Goal: Task Accomplishment & Management: Complete application form

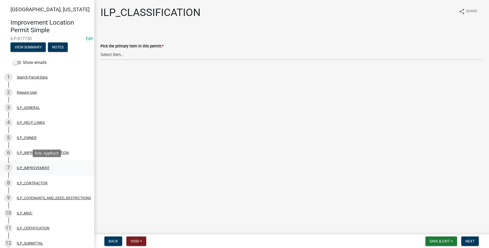
click at [41, 168] on div "ILP_IMPROVEMENT" at bounding box center [33, 168] width 33 height 4
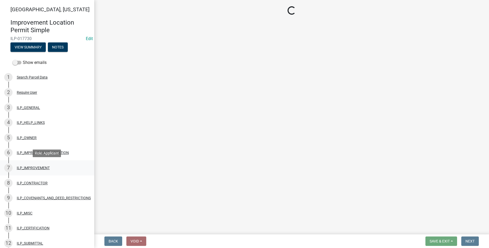
select select "71b507d0-569d-4a0a-b334-f72445909e69"
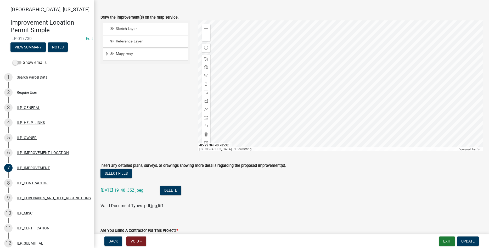
scroll to position [30, 0]
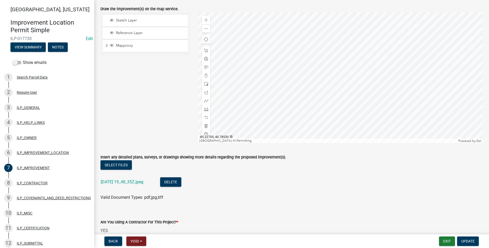
click at [380, 104] on div at bounding box center [340, 77] width 285 height 131
click at [106, 43] on span "Expand" at bounding box center [107, 45] width 4 height 5
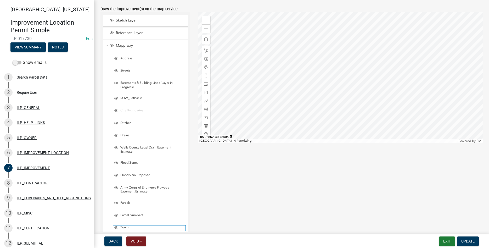
click at [115, 227] on span "Layer List" at bounding box center [116, 227] width 4 height 4
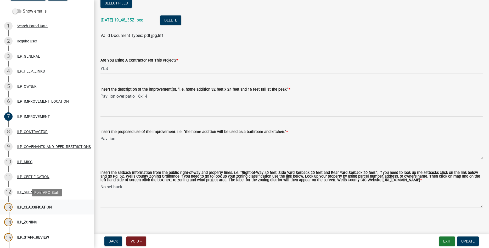
scroll to position [53, 0]
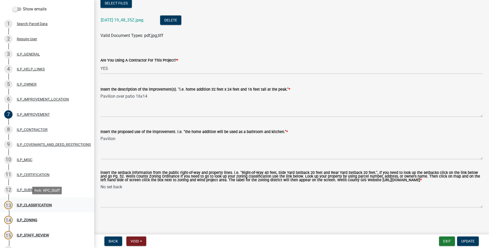
click at [35, 205] on div "ILP_CLASSIFICATION" at bounding box center [34, 205] width 35 height 4
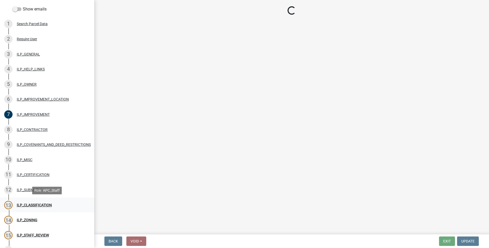
scroll to position [0, 0]
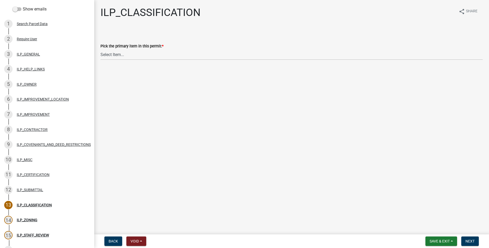
click at [152, 60] on wm-data-entity-input "Pick the primary item in this permit: * Select Item... Accessory Structure (Add…" at bounding box center [291, 46] width 382 height 35
click at [100, 49] on select "Select Item... Accessory Structure (Addition) Accessory Structure (NEW) Busines…" at bounding box center [291, 54] width 382 height 11
click option "Accessory Structure (NEW)" at bounding box center [0, 0] width 0 height 0
select select "119b830e-a7a9-4285-be0b-a69d75da8c1b"
click at [469, 243] on span "Next" at bounding box center [469, 241] width 9 height 4
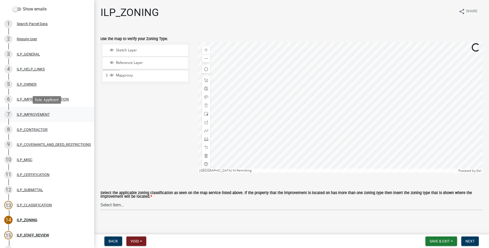
click at [33, 116] on div "ILP_IMPROVEMENT" at bounding box center [33, 114] width 33 height 4
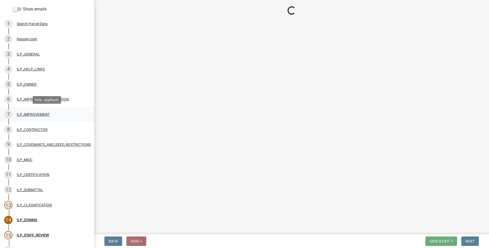
select select "71b507d0-569d-4a0a-b334-f72445909e69"
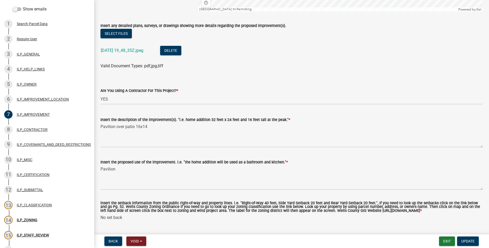
scroll to position [179, 0]
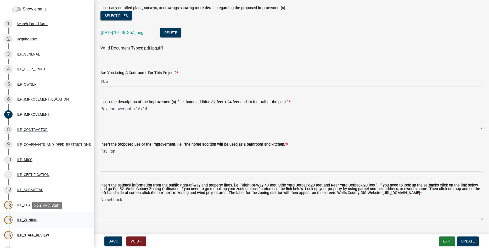
click at [27, 216] on div "14 ILP_ZONING" at bounding box center [45, 219] width 82 height 8
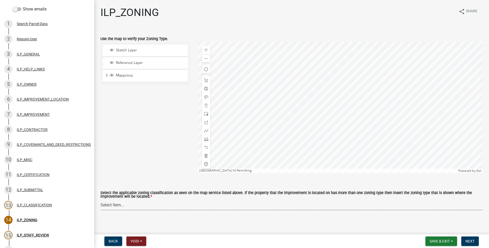
click at [100, 199] on select "Select Item... A-1 "Agricultural Intensive" A-R "Agricultural Residential" S-1 …" at bounding box center [291, 204] width 382 height 11
click option "A-1 "Agricultural Intensive"" at bounding box center [0, 0] width 0 height 0
select select "077e72d7-ee28-42b3-b13f-4b6ba4a9753a"
click at [469, 243] on span "Next" at bounding box center [469, 241] width 9 height 4
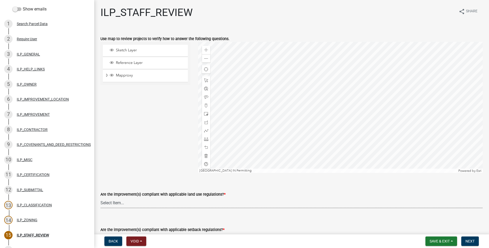
click at [100, 197] on select "Select Item... YES NO" at bounding box center [291, 202] width 382 height 11
click option "YES" at bounding box center [0, 0] width 0 height 0
select select "83ffa5df-1258-41bd-a108-9f2370541ef9"
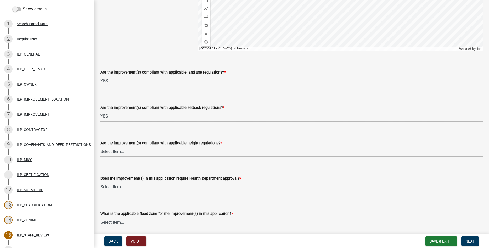
select select "e76e6c03-c199-4125-95d7-daca193c3739"
select select "b2795382-5a5c-496e-8f40-9eac2bba8e54"
select select "2cf99e9a-fd48-429a-ab01-6241dd9ef86f"
select select "546a9c8a-0bf2-4128-b2a0-21aece03a164"
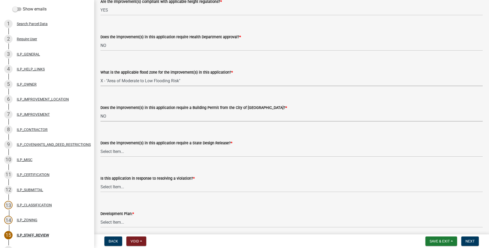
select select "3dde91a6-95a6-42fe-ae60-c75c292f8dd0"
select select "3e29b85e-0a39-40b5-813f-a0c180e4f93d"
select select "296d3b28-03f6-4b85-9592-a9e1e0e51d18"
select select "f492072b-a2fa-4f7c-8f99-9e809c6c526f"
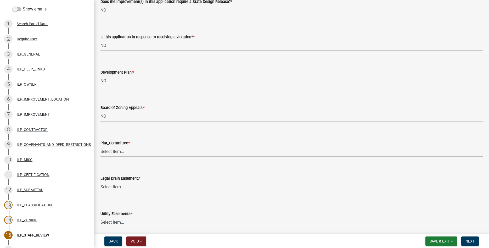
select select "91f2ca91-6260-441c-87d8-e38016df5c96"
select select "63238f16-a362-487f-83af-24d0c8cf3edd"
select select "4de29e95-b13a-4926-a5fe-83364331169b"
select select "8e424161-7bf1-4e33-adf9-a347c03eff2b"
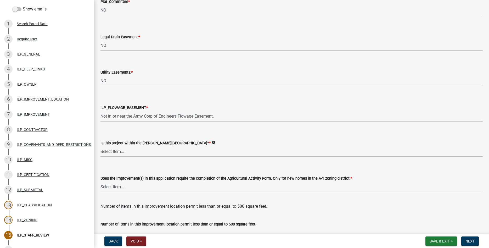
select select "bdd9c930-c7fe-4770-81ee-2c29cf953f8b"
select select "c22a6da1-a4b9-4a20-9552-3c4da3c32bc7"
select select "b8432f74-40d2-4ff6-ba31-770d91760c6e"
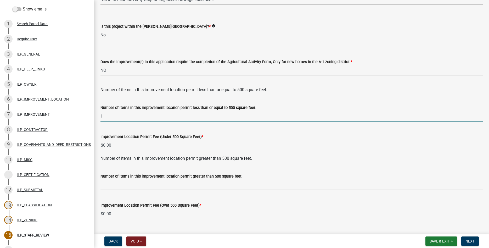
type input "1"
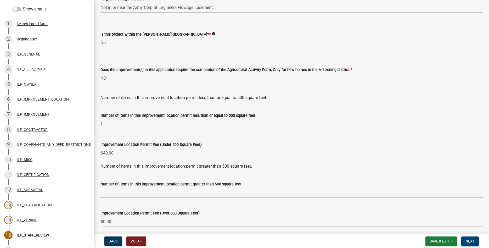
click at [473, 241] on span "Next" at bounding box center [469, 241] width 9 height 4
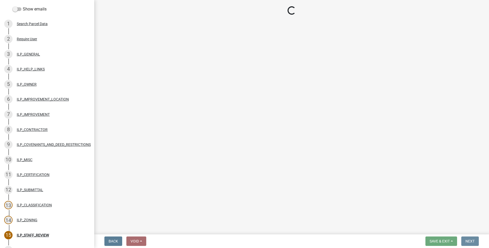
scroll to position [0, 0]
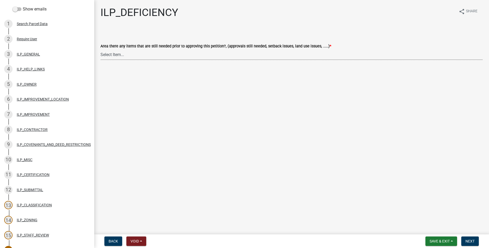
click at [100, 49] on select "Select Item... YES NO" at bounding box center [291, 54] width 382 height 11
click option "NO" at bounding box center [0, 0] width 0 height 0
select select "88f51f67-ad00-412f-ad25-d9a24cd42bdb"
click at [471, 242] on span "Next" at bounding box center [469, 241] width 9 height 4
click at [100, 49] on select "Select Item... Denied Approved" at bounding box center [291, 54] width 382 height 11
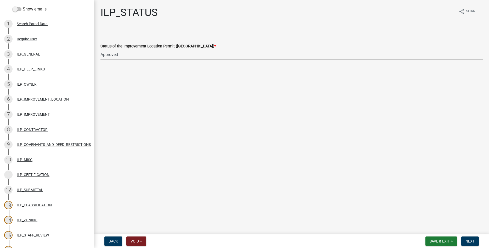
click option "Approved" at bounding box center [0, 0] width 0 height 0
select select "676ca0ef-d742-4b5a-a79e-763cf2a28fc9"
click at [470, 239] on span "Next" at bounding box center [469, 241] width 9 height 4
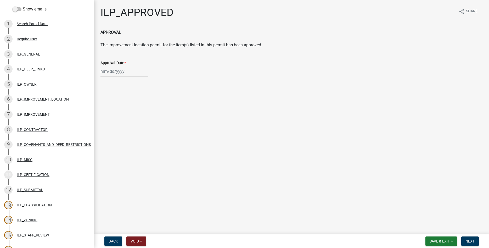
click at [121, 73] on input "Approval Date *" at bounding box center [124, 71] width 48 height 11
select select "10"
select select "2025"
drag, startPoint x: 132, startPoint y: 108, endPoint x: 136, endPoint y: 110, distance: 4.8
click at [132, 109] on div "9" at bounding box center [131, 107] width 8 height 8
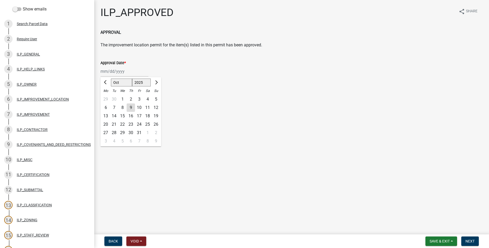
type input "[DATE]"
click at [471, 240] on span "Next" at bounding box center [469, 241] width 9 height 4
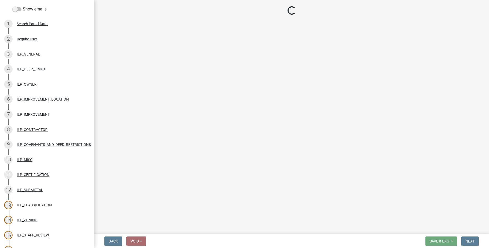
select select "3: 3"
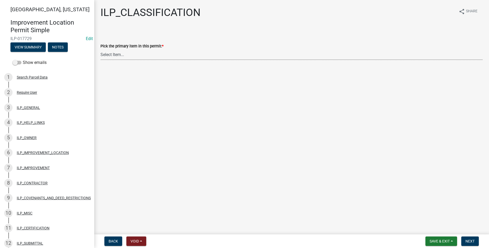
click at [100, 49] on select "Select Item... Accessory Structure (Addition) Accessory Structure (NEW) Busines…" at bounding box center [291, 54] width 382 height 11
click option "Accessory Structure (NEW)" at bounding box center [0, 0] width 0 height 0
select select "119b830e-a7a9-4285-be0b-a69d75da8c1b"
click at [29, 172] on link "7 ILP_IMPROVEMENT" at bounding box center [47, 167] width 94 height 15
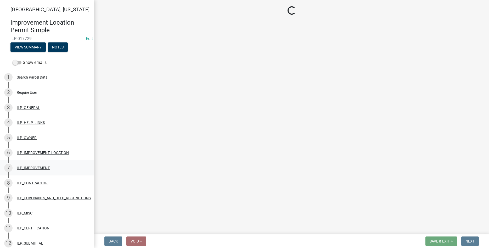
select select "71b507d0-569d-4a0a-b334-f72445909e69"
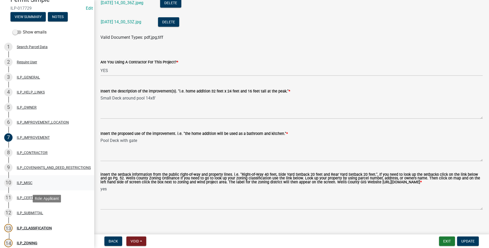
scroll to position [100, 0]
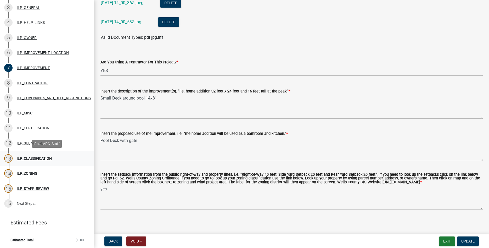
click at [37, 161] on div "13 ILP_CLASSIFICATION" at bounding box center [45, 158] width 82 height 8
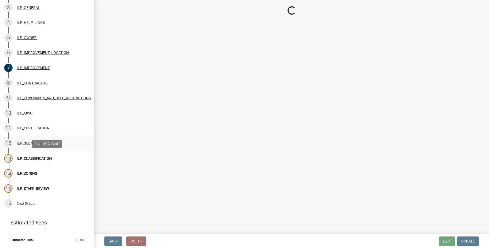
scroll to position [0, 0]
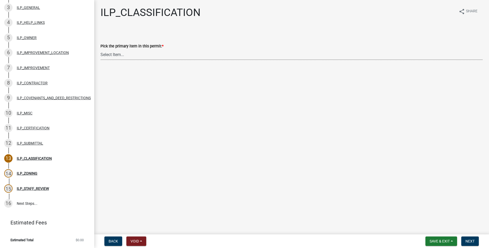
click at [100, 49] on select "Select Item... Accessory Structure (Addition) Accessory Structure (NEW) Busines…" at bounding box center [291, 54] width 382 height 11
click option "Accessory Structure (NEW)" at bounding box center [0, 0] width 0 height 0
select select "119b830e-a7a9-4285-be0b-a69d75da8c1b"
click at [471, 235] on nav "Back Void Withdraw Lock Expire Void Save & Exit Save Save & Exit Next" at bounding box center [291, 241] width 395 height 14
click at [471, 238] on button "Next" at bounding box center [470, 240] width 18 height 9
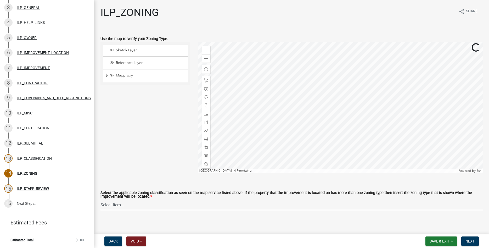
click at [100, 199] on select "Select Item... A-1 "Agricultural Intensive" A-R "Agricultural Residential" S-1 …" at bounding box center [291, 204] width 382 height 11
click at [230, 28] on div "ILP_ZONING share Share Use the map to verify your Zoning Type. Sketch Layer Ref…" at bounding box center [291, 118] width 390 height 224
click at [106, 76] on span "Expand" at bounding box center [107, 75] width 4 height 5
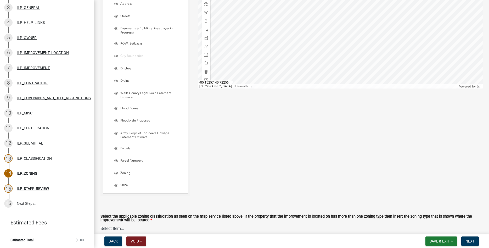
scroll to position [119, 0]
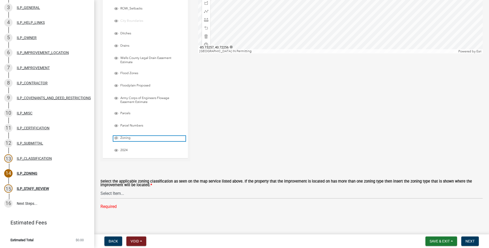
click at [117, 136] on span "Layer List" at bounding box center [116, 138] width 4 height 4
click at [100, 188] on select "Select Item... A-1 "Agricultural Intensive" A-R "Agricultural Residential" S-1 …" at bounding box center [291, 193] width 382 height 11
click option "R-2 "Two Family Residential"" at bounding box center [0, 0] width 0 height 0
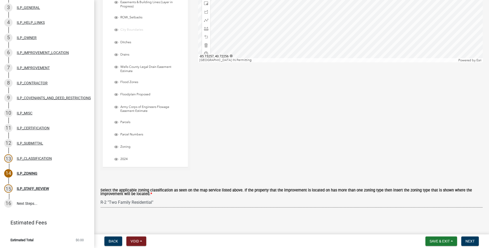
click at [100, 197] on select "Select Item... A-1 "Agricultural Intensive" A-R "Agricultural Residential" S-1 …" at bounding box center [291, 202] width 382 height 11
click option "R-1 "Single Family Residential"" at bounding box center [0, 0] width 0 height 0
select select "d694ffb5-15d0-4049-a719-dd374d5d5d55"
click at [469, 241] on span "Next" at bounding box center [469, 241] width 9 height 4
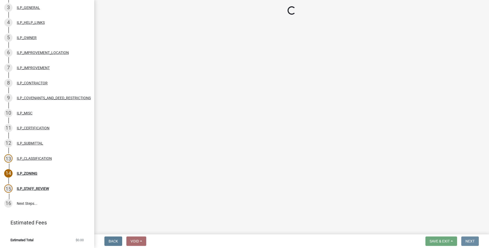
scroll to position [0, 0]
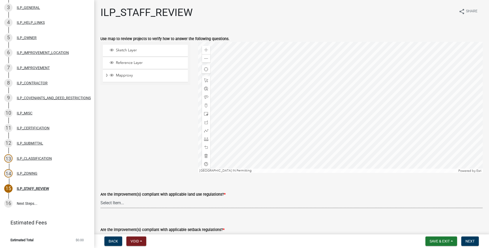
click at [100, 197] on select "Select Item... YES NO" at bounding box center [291, 202] width 382 height 11
click option "YES" at bounding box center [0, 0] width 0 height 0
select select "83ffa5df-1258-41bd-a108-9f2370541ef9"
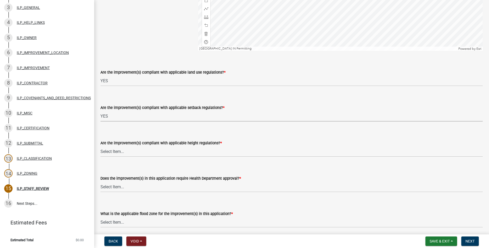
select select "e76e6c03-c199-4125-95d7-daca193c3739"
select select "b2795382-5a5c-496e-8f40-9eac2bba8e54"
select select "2cf99e9a-fd48-429a-ab01-6241dd9ef86f"
select select "546a9c8a-0bf2-4128-b2a0-21aece03a164"
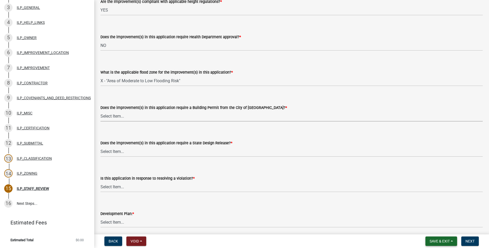
click at [446, 244] on button "Save & Exit" at bounding box center [441, 240] width 32 height 9
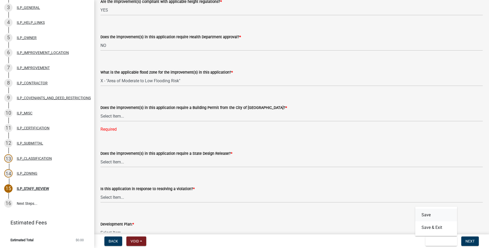
click at [431, 214] on button "Save" at bounding box center [436, 214] width 42 height 13
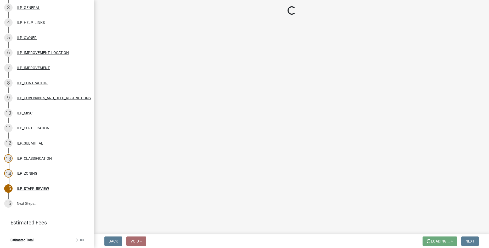
scroll to position [0, 0]
click at [34, 52] on div "ILP_IMPROVEMENT_LOCATION" at bounding box center [43, 53] width 52 height 4
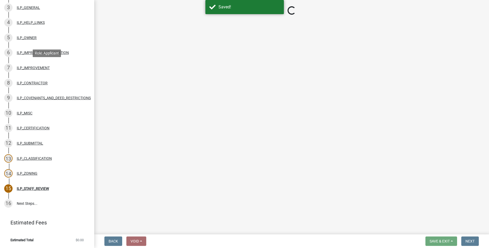
select select "03ef64e6-f0ff-43c9-aded-972c487e3507"
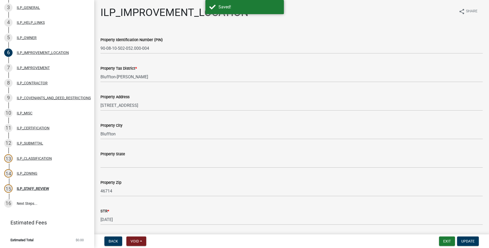
select select "83ffa5df-1258-41bd-a108-9f2370541ef9"
select select "e76e6c03-c199-4125-95d7-daca193c3739"
select select "b2795382-5a5c-496e-8f40-9eac2bba8e54"
select select "2cf99e9a-fd48-429a-ab01-6241dd9ef86f"
select select "546a9c8a-0bf2-4128-b2a0-21aece03a164"
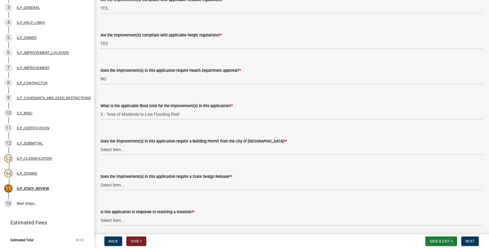
scroll to position [239, 0]
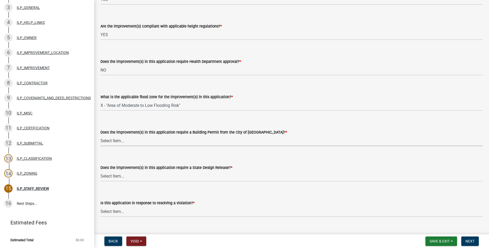
click at [100, 135] on select "Select Item... YES NO" at bounding box center [291, 140] width 382 height 11
click option "YES" at bounding box center [0, 0] width 0 height 0
select select "12e37edc-2480-466d-9e86-8f142ffa6713"
select select "3e29b85e-0a39-40b5-813f-a0c180e4f93d"
select select "296d3b28-03f6-4b85-9592-a9e1e0e51d18"
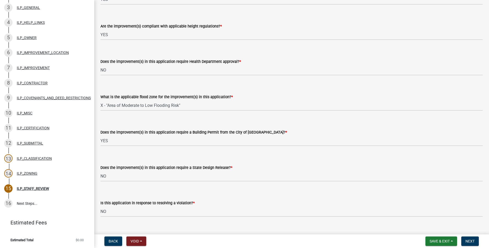
scroll to position [369, 0]
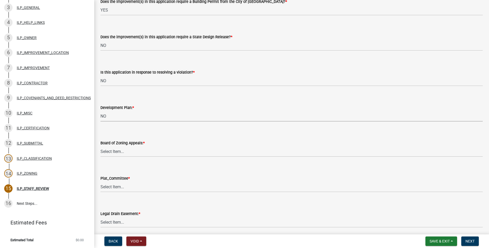
select select "f492072b-a2fa-4f7c-8f99-9e809c6c526f"
select select "91f2ca91-6260-441c-87d8-e38016df5c96"
select select "63238f16-a362-487f-83af-24d0c8cf3edd"
select select "4de29e95-b13a-4926-a5fe-83364331169b"
select select "8e424161-7bf1-4e33-adf9-a347c03eff2b"
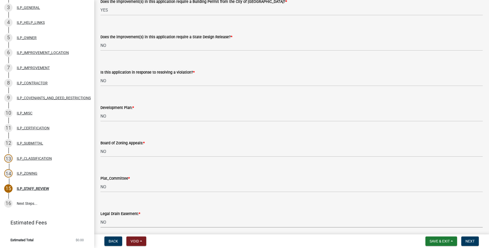
scroll to position [510, 0]
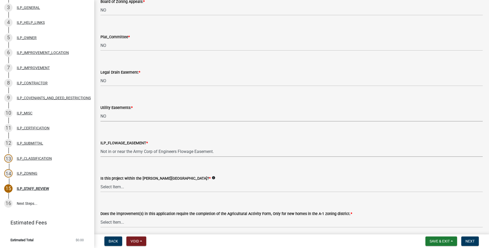
select select "bdd9c930-c7fe-4770-81ee-2c29cf953f8b"
select select "c22a6da1-a4b9-4a20-9552-3c4da3c32bc7"
select select "b8432f74-40d2-4ff6-ba31-770d91760c6e"
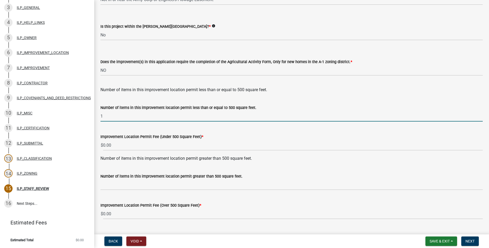
type input "1"
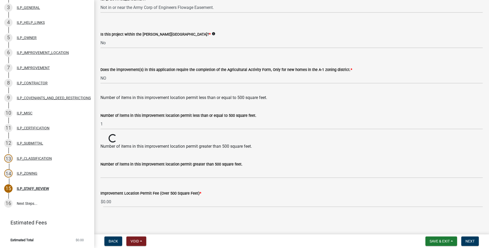
scroll to position [654, 0]
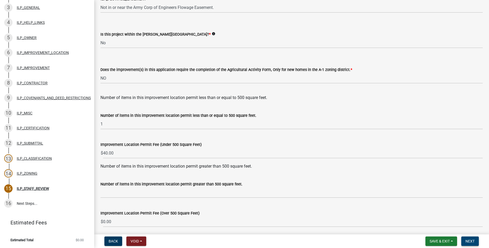
click at [473, 241] on span "Next" at bounding box center [469, 241] width 9 height 4
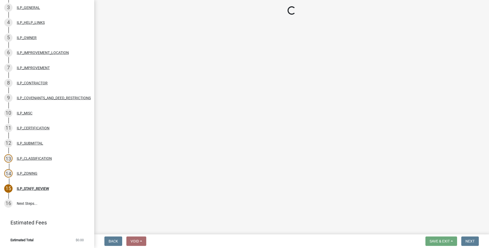
scroll to position [145, 0]
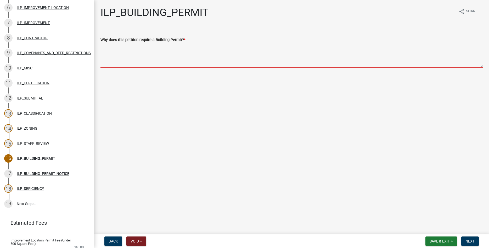
click at [111, 65] on textarea "Why does this petition require a Building Permit? *" at bounding box center [291, 55] width 382 height 25
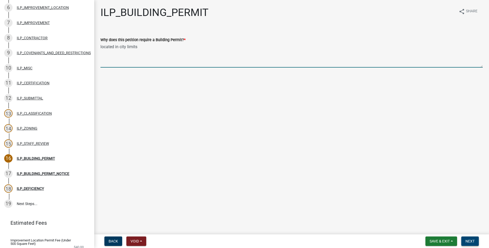
type textarea "located in city limits"
click at [472, 240] on span "Next" at bounding box center [469, 241] width 9 height 4
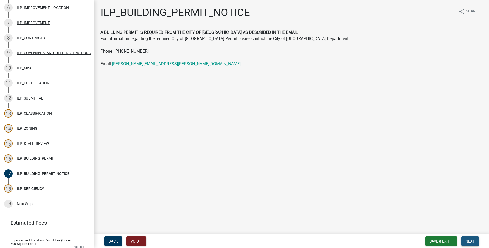
click at [472, 240] on span "Next" at bounding box center [469, 241] width 9 height 4
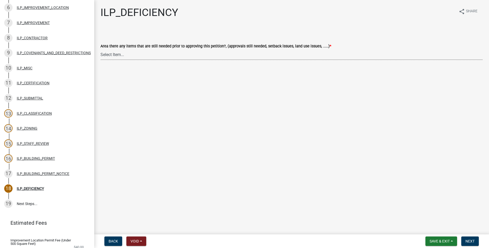
click at [100, 49] on select "Select Item... YES NO" at bounding box center [291, 54] width 382 height 11
click option "NO" at bounding box center [0, 0] width 0 height 0
select select "88f51f67-ad00-412f-ad25-d9a24cd42bdb"
click at [474, 236] on button "Next" at bounding box center [470, 240] width 18 height 9
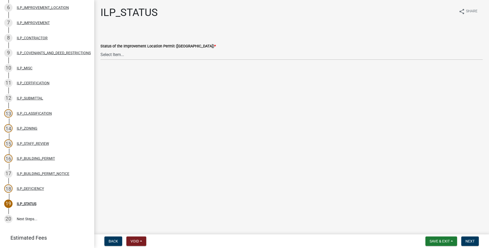
scroll to position [160, 0]
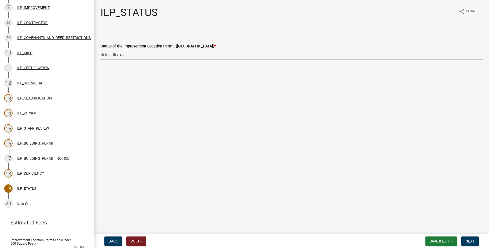
click at [100, 49] on select "Select Item... Denied Approved" at bounding box center [291, 54] width 382 height 11
click option "Approved" at bounding box center [0, 0] width 0 height 0
select select "676ca0ef-d742-4b5a-a79e-763cf2a28fc9"
click at [469, 238] on button "Next" at bounding box center [470, 240] width 18 height 9
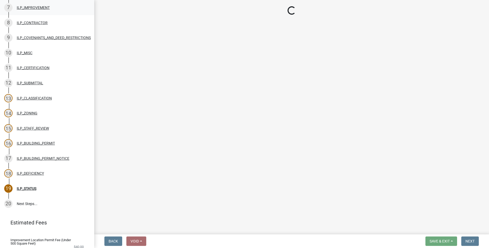
scroll to position [251, 0]
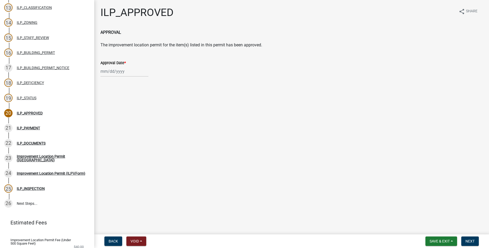
click at [118, 69] on input "Approval Date *" at bounding box center [124, 71] width 48 height 11
select select "10"
select select "2025"
click at [129, 110] on div "9" at bounding box center [131, 107] width 8 height 8
type input "[DATE]"
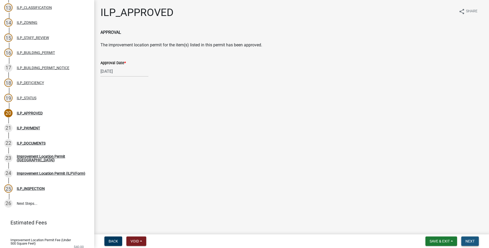
click at [468, 237] on button "Next" at bounding box center [470, 240] width 18 height 9
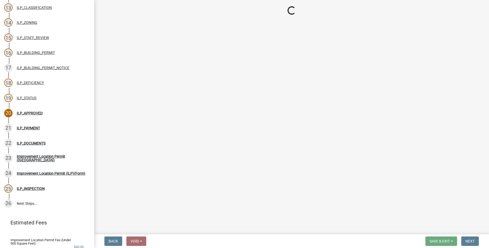
select select "3: 3"
